Goal: Task Accomplishment & Management: Manage account settings

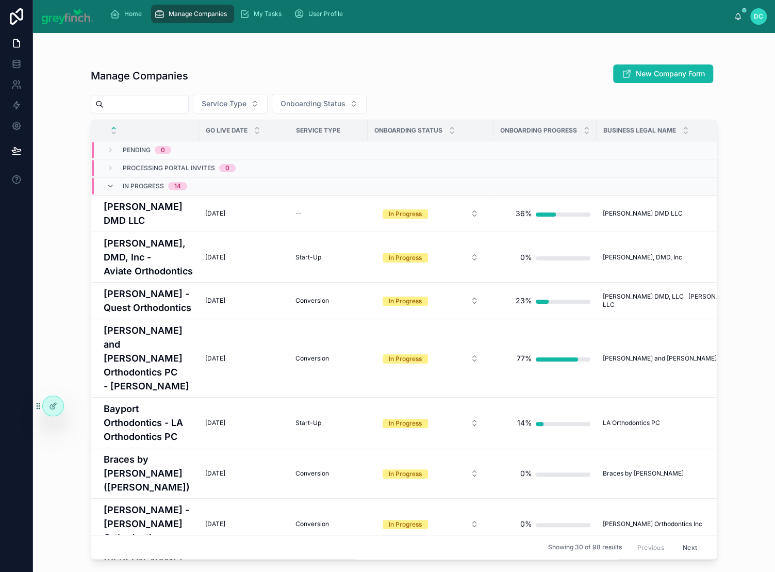
click at [186, 111] on input "text" at bounding box center [146, 104] width 85 height 14
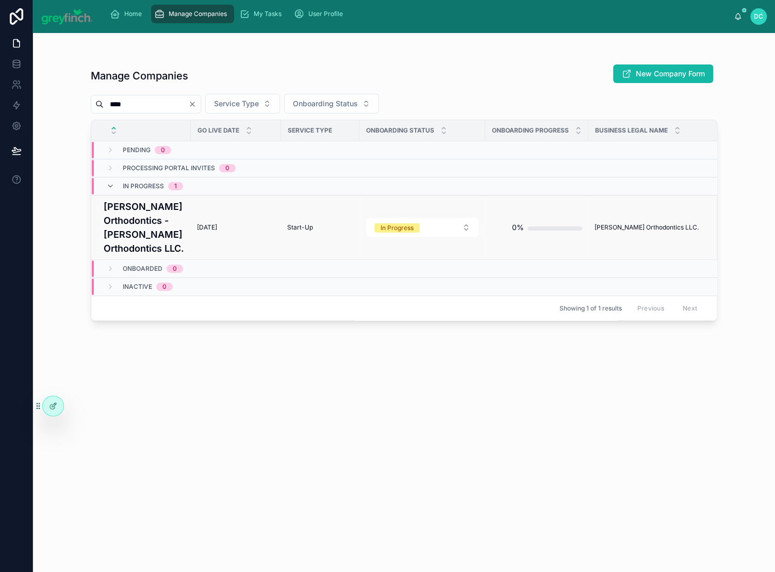
type input "****"
click at [151, 255] on h4 "[PERSON_NAME] Orthodontics - [PERSON_NAME] Orthodontics LLC." at bounding box center [144, 228] width 81 height 56
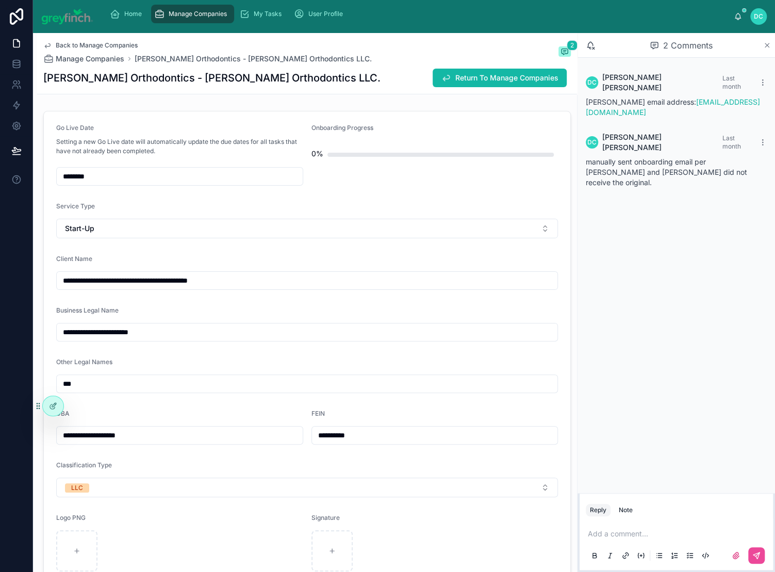
click at [765, 47] on icon at bounding box center [767, 45] width 4 height 4
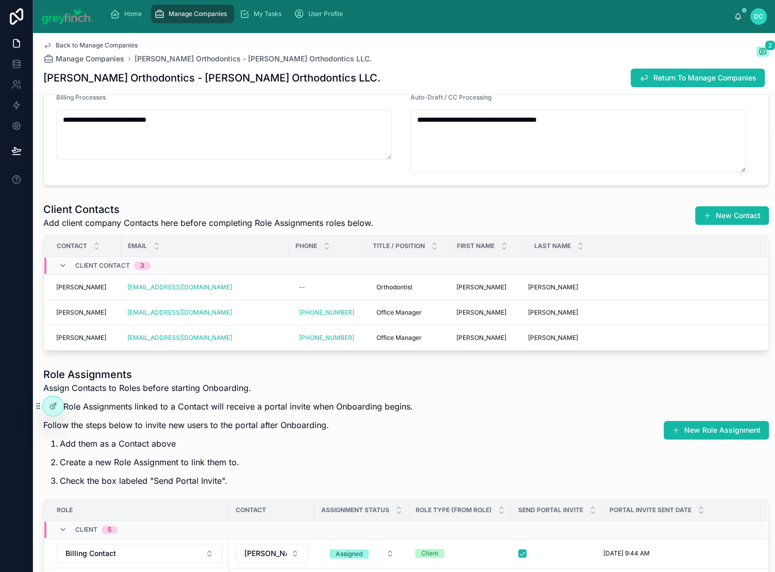
scroll to position [2431, 0]
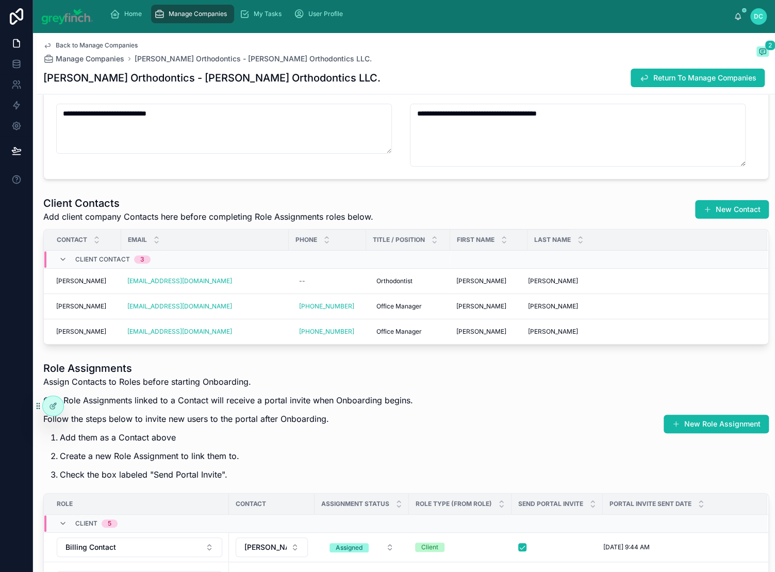
drag, startPoint x: 253, startPoint y: 284, endPoint x: 390, endPoint y: 285, distance: 136.6
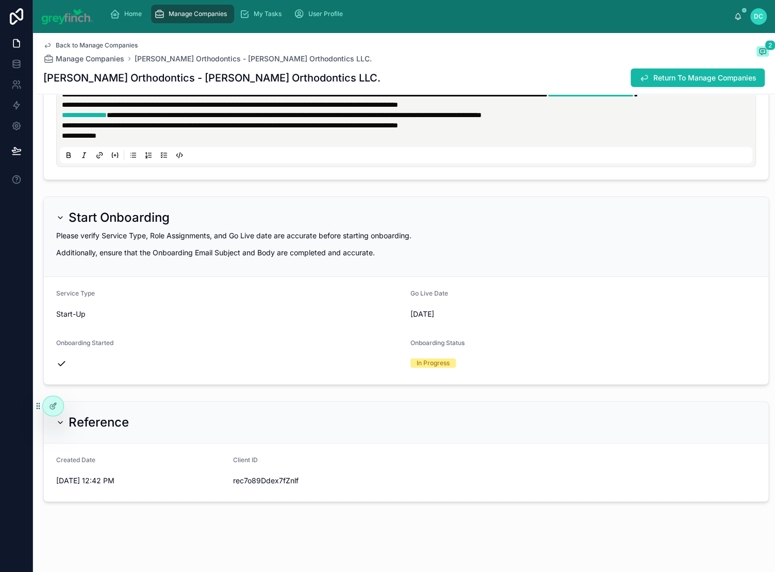
scroll to position [4306, 0]
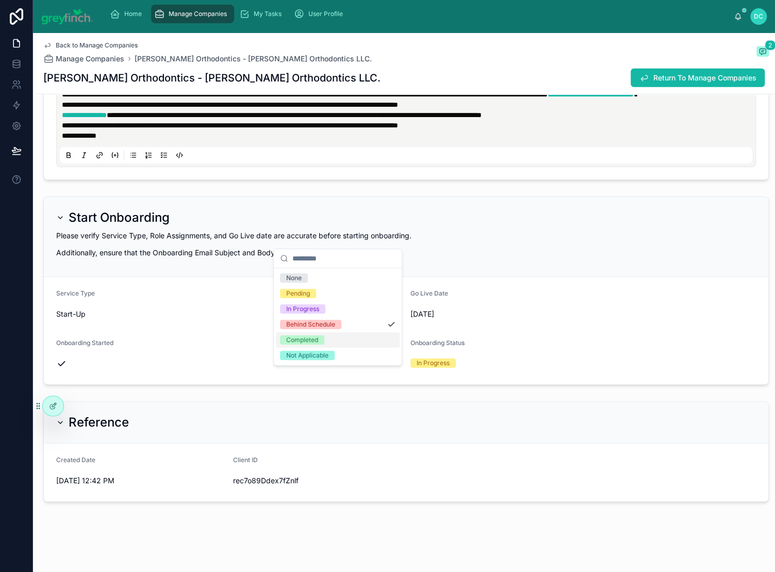
click at [318, 344] on div "Completed" at bounding box center [302, 339] width 32 height 9
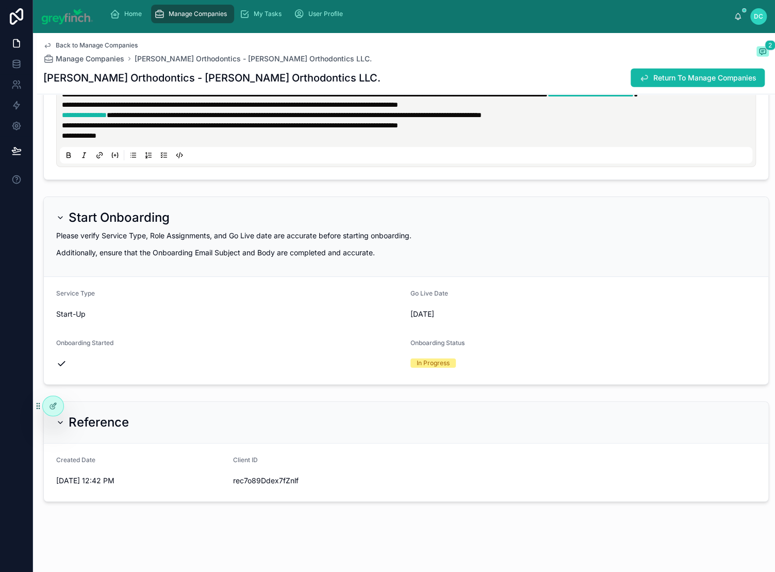
click at [354, 391] on div "In Progress" at bounding box center [338, 382] width 124 height 15
click at [345, 490] on div "Completed" at bounding box center [338, 481] width 124 height 15
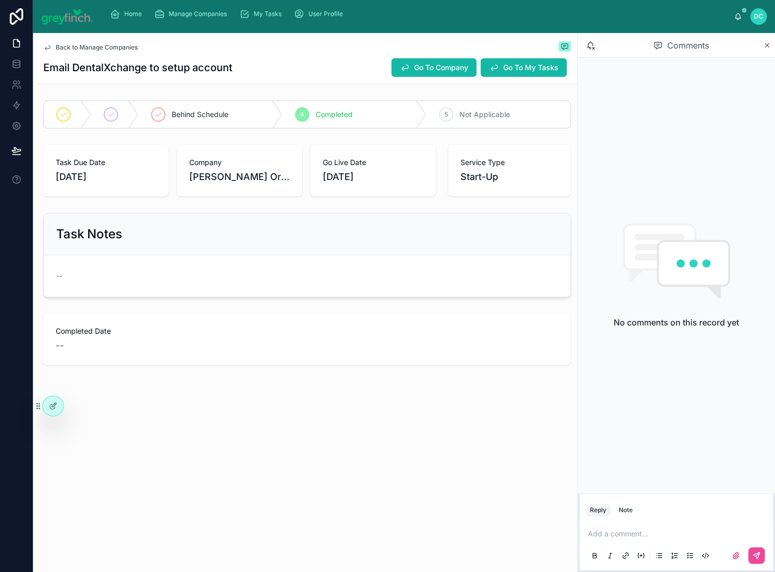
click at [588, 528] on p at bounding box center [678, 533] width 181 height 10
click at [611, 528] on p "******" at bounding box center [678, 533] width 181 height 10
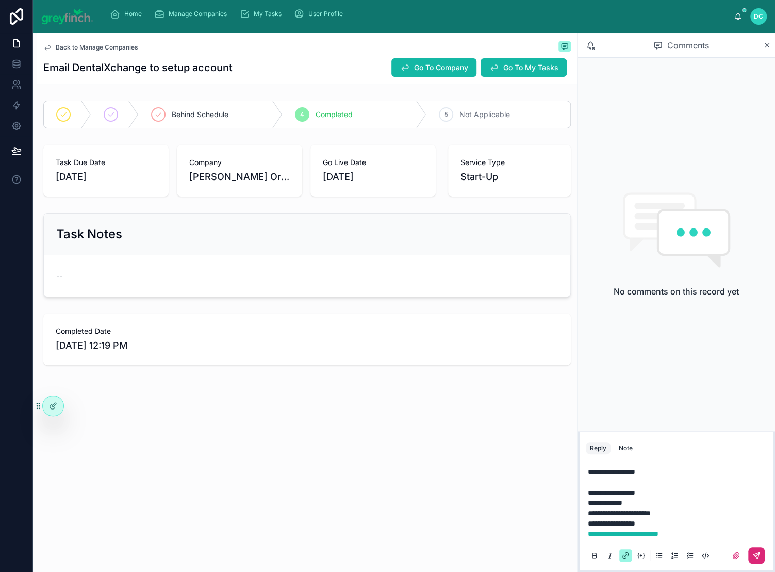
click at [757, 549] on button at bounding box center [756, 555] width 16 height 16
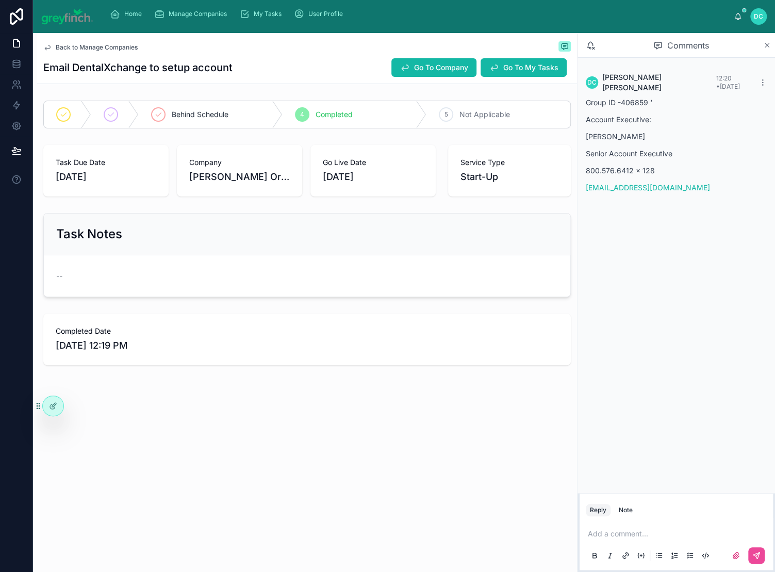
click at [765, 47] on icon at bounding box center [767, 45] width 4 height 4
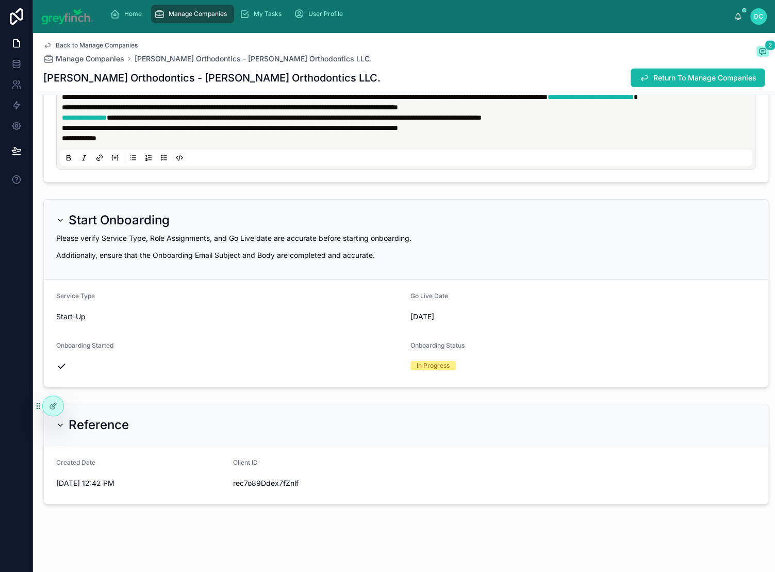
scroll to position [0, 1]
click at [365, 457] on div "Completed" at bounding box center [336, 449] width 124 height 15
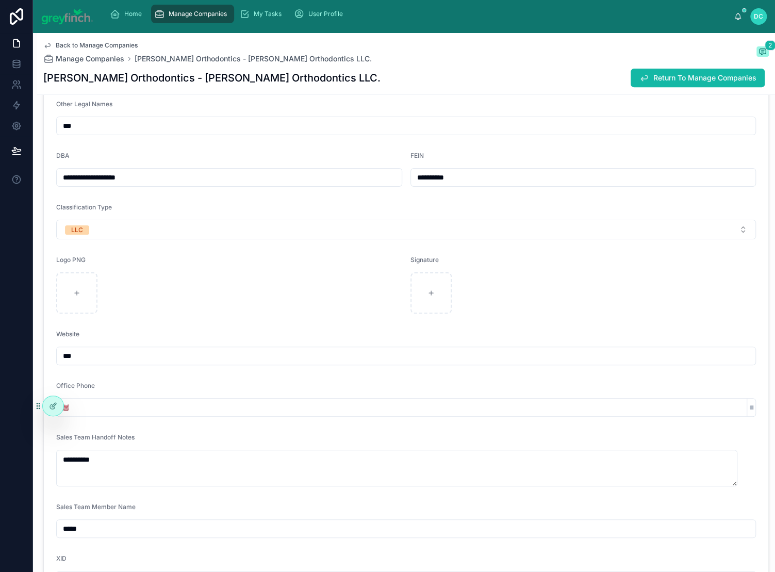
scroll to position [0, 0]
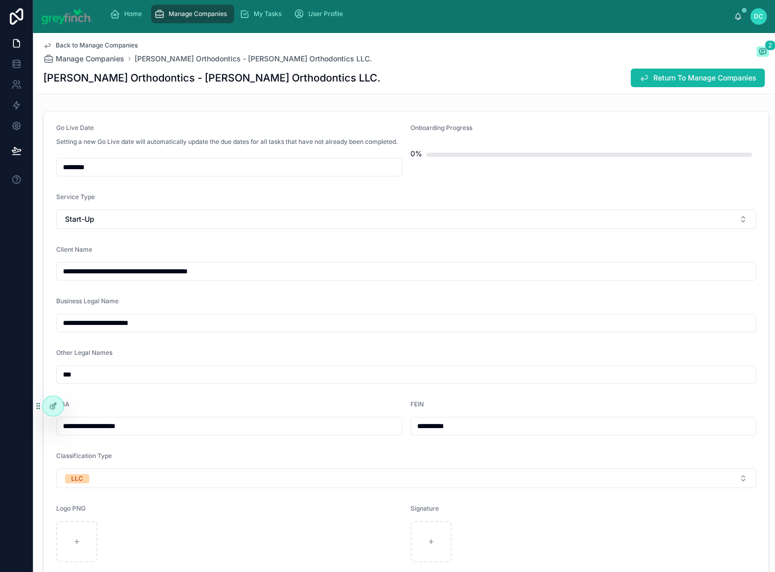
click at [113, 174] on input "********" at bounding box center [229, 167] width 345 height 14
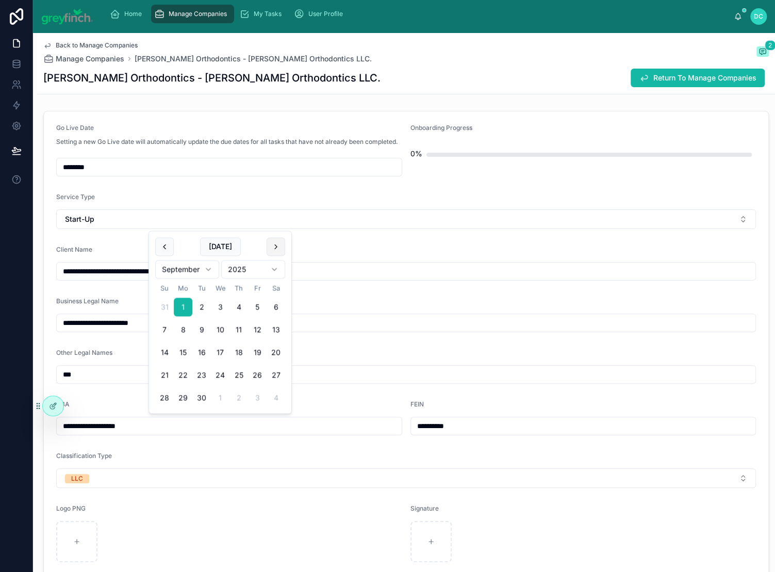
click at [285, 252] on button at bounding box center [276, 246] width 19 height 19
click at [392, 205] on div "Service Type" at bounding box center [406, 199] width 700 height 12
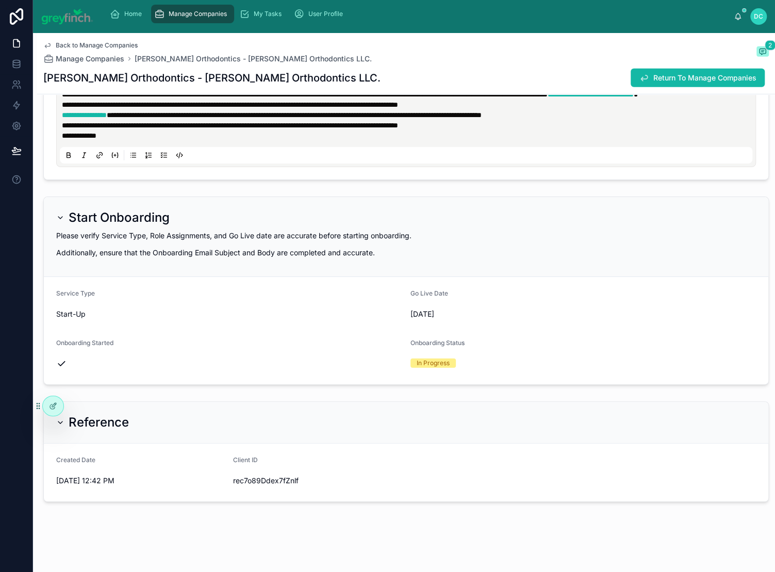
scroll to position [525, 6]
click at [335, 366] on div "In Progress" at bounding box center [332, 357] width 124 height 15
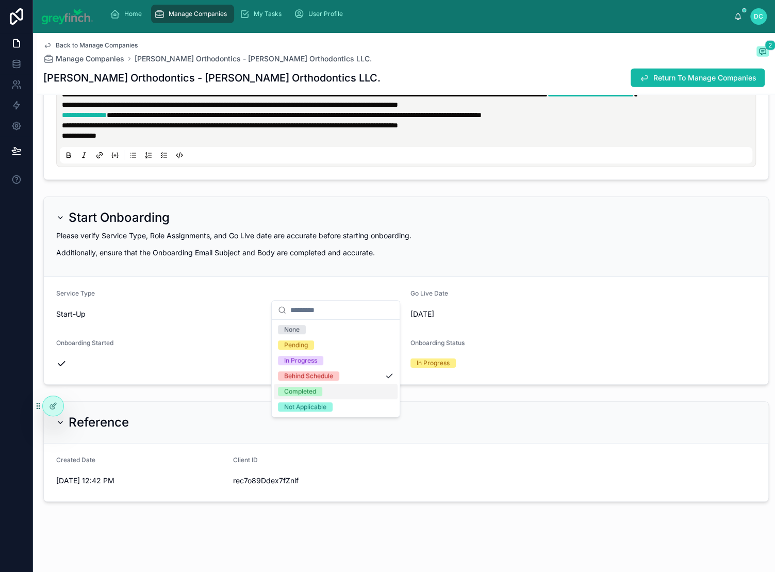
click at [316, 396] on div "Completed" at bounding box center [300, 391] width 32 height 9
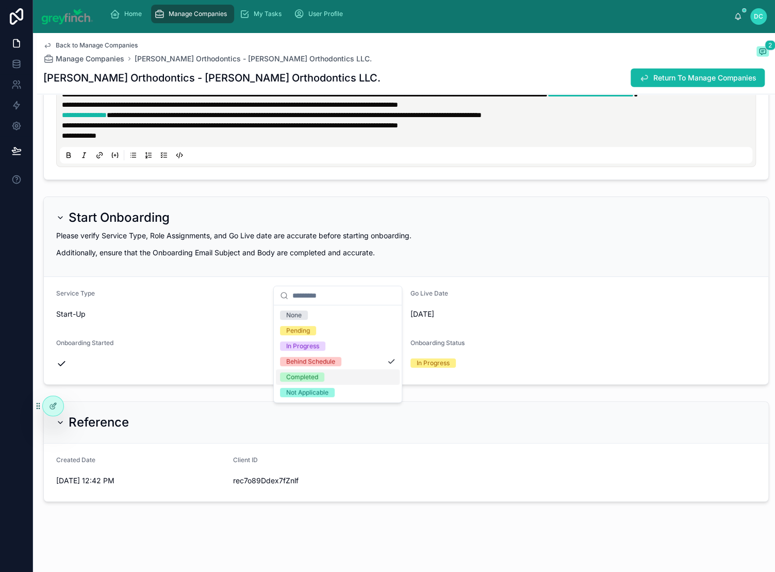
click at [338, 385] on div "Completed" at bounding box center [338, 376] width 124 height 15
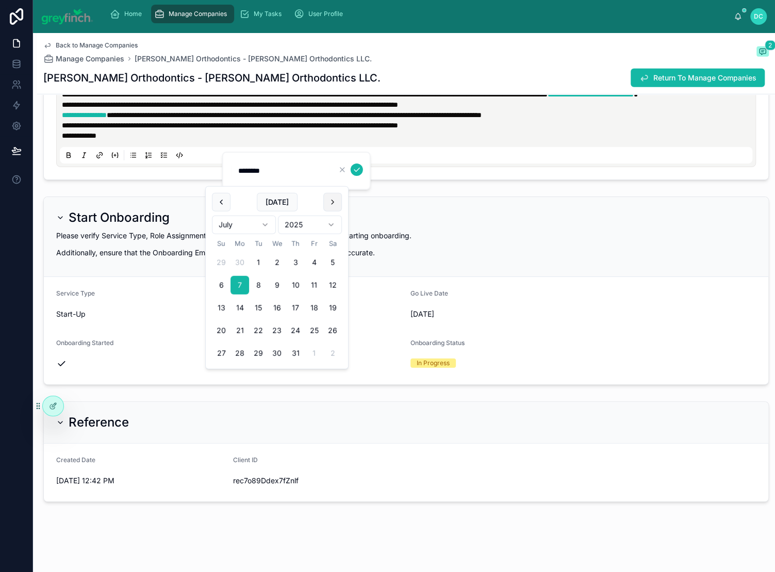
click at [342, 209] on button at bounding box center [332, 202] width 19 height 19
click at [326, 363] on button "29" at bounding box center [316, 353] width 19 height 19
type input "*********"
click at [361, 174] on icon "submit" at bounding box center [357, 169] width 8 height 8
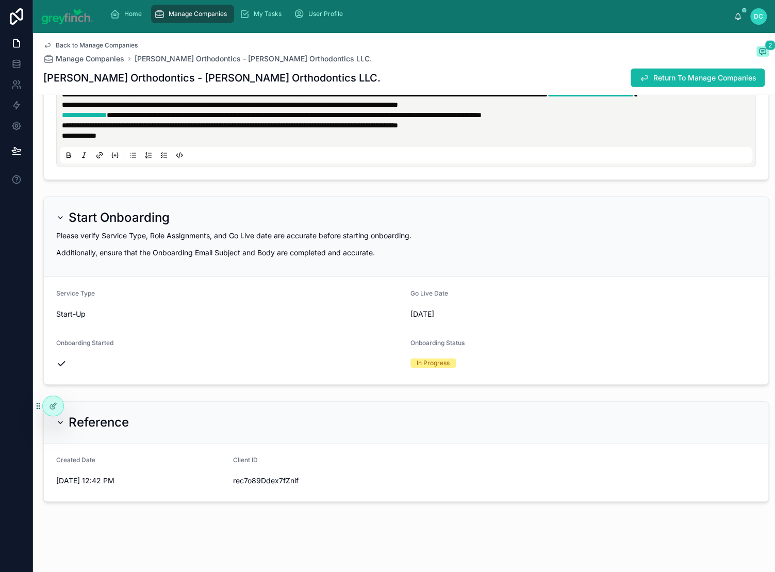
scroll to position [486, 0]
click at [337, 436] on div "Completed" at bounding box center [338, 427] width 124 height 15
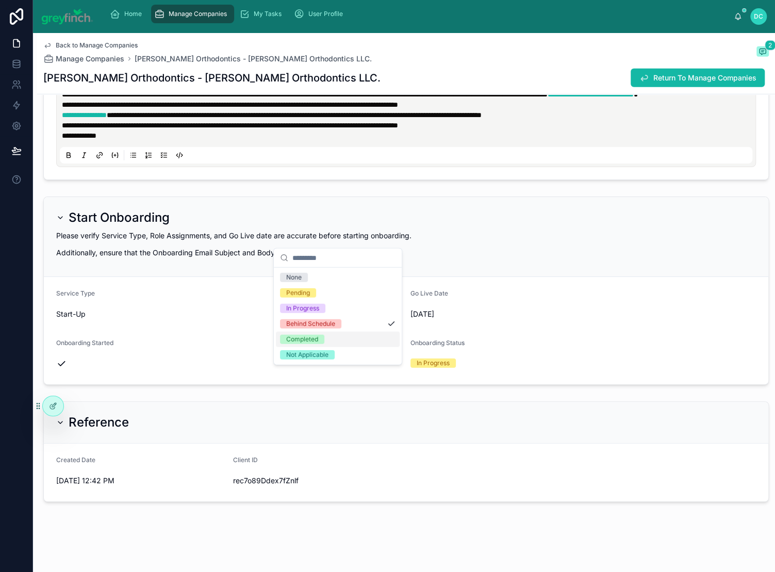
click at [339, 347] on div "Completed" at bounding box center [338, 339] width 124 height 15
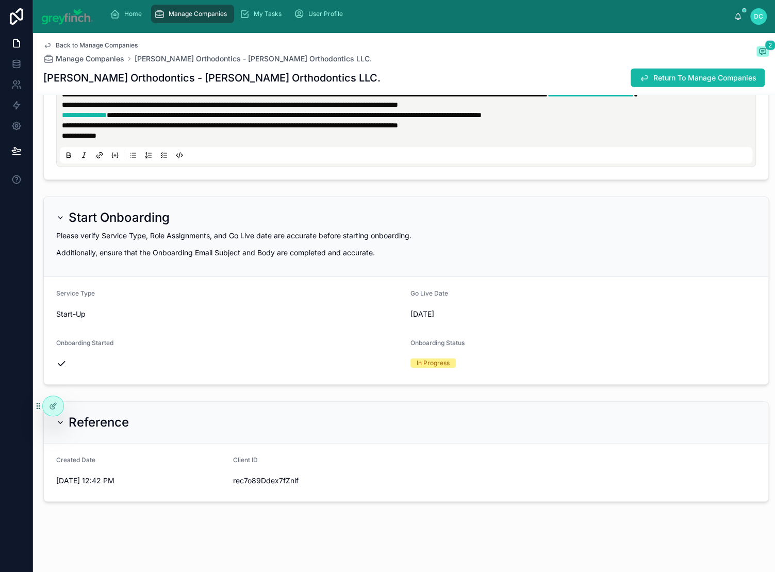
scroll to position [2439, 0]
click at [338, 363] on div "Completed" at bounding box center [338, 355] width 124 height 15
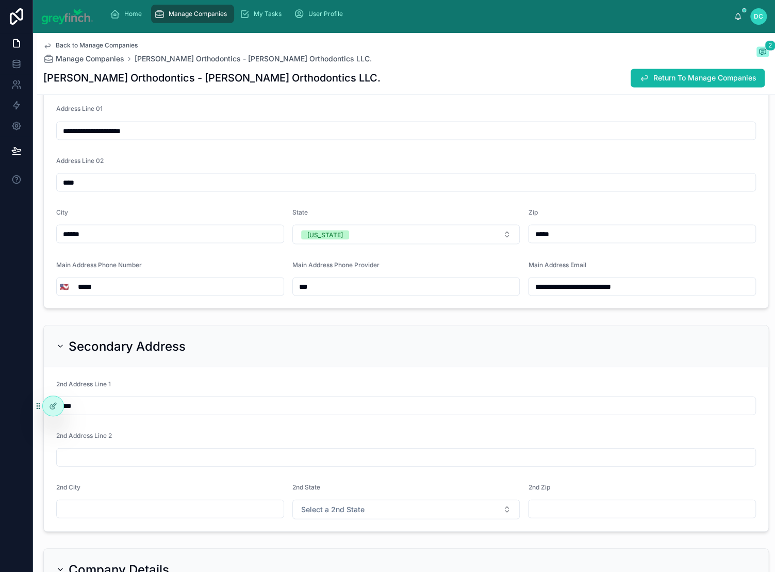
scroll to position [1022, 0]
